Goal: Transaction & Acquisition: Subscribe to service/newsletter

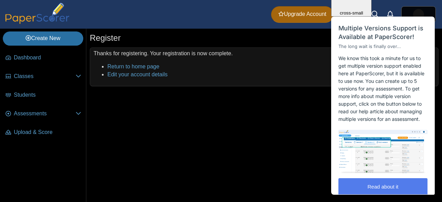
scroll to position [15, 0]
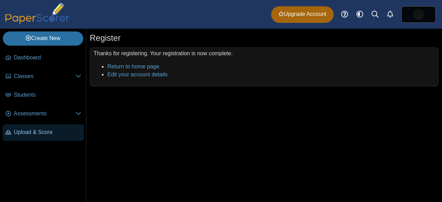
click at [50, 129] on span "Upload & Score" at bounding box center [47, 132] width 67 height 8
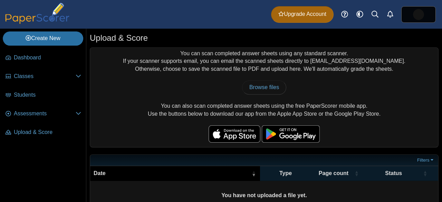
scroll to position [34, 0]
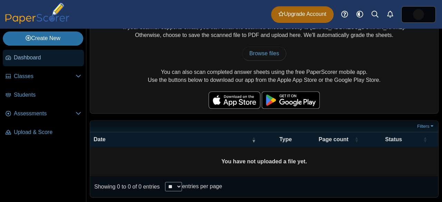
click at [21, 56] on span "Dashboard" at bounding box center [47, 58] width 67 height 8
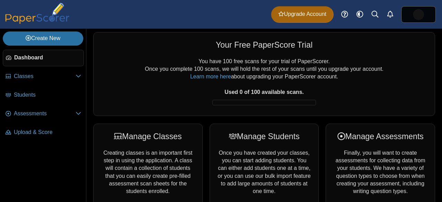
scroll to position [0, 0]
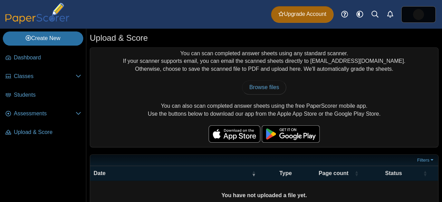
click at [54, 18] on img at bounding box center [37, 13] width 69 height 21
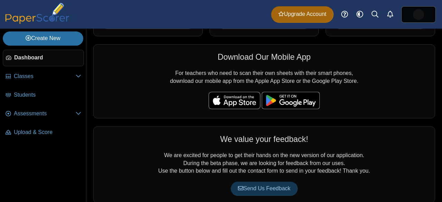
scroll to position [199, 0]
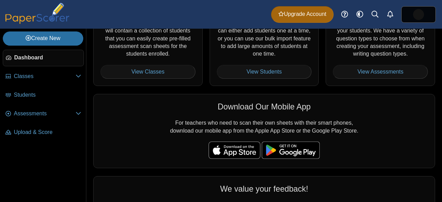
scroll to position [137, 0]
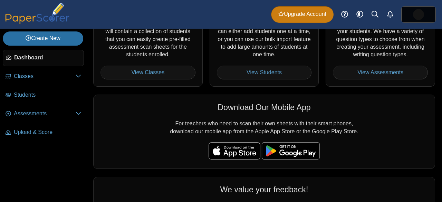
click at [296, 19] on link "Upgrade Account" at bounding box center [302, 14] width 62 height 17
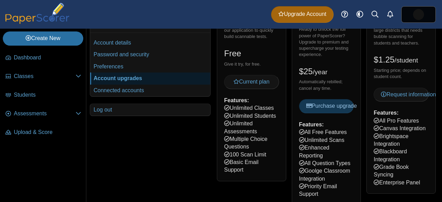
scroll to position [68, 0]
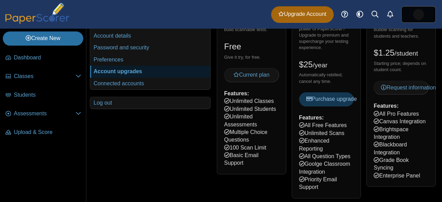
click at [238, 127] on div "Teacher free Try PaperScorer for free! See how easy it is to use our applicatio…" at bounding box center [251, 80] width 69 height 187
click at [104, 145] on div "Your account Settings Alerts Bookmarks Account details Password and security" at bounding box center [150, 203] width 121 height 432
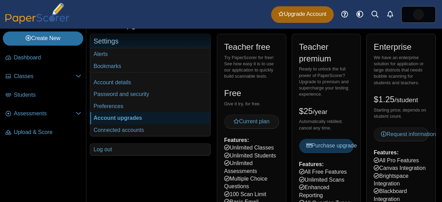
scroll to position [21, 0]
